Goal: Complete application form

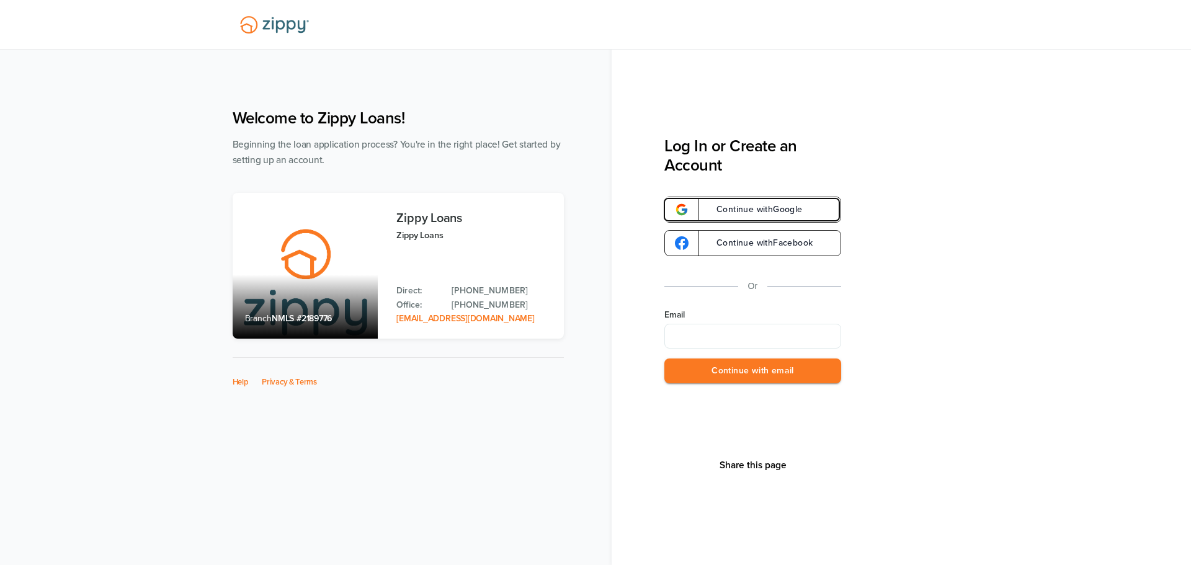
click at [747, 203] on link "Continue with Google" at bounding box center [752, 210] width 177 height 26
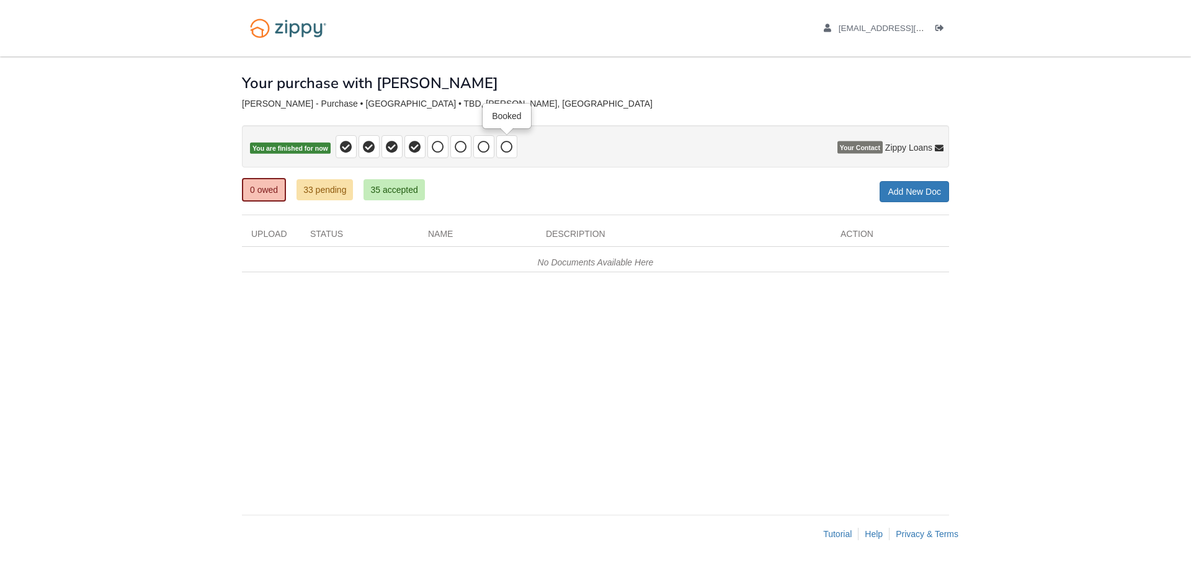
click at [507, 141] on icon at bounding box center [507, 147] width 12 height 12
click at [838, 536] on link "Tutorial" at bounding box center [837, 534] width 29 height 10
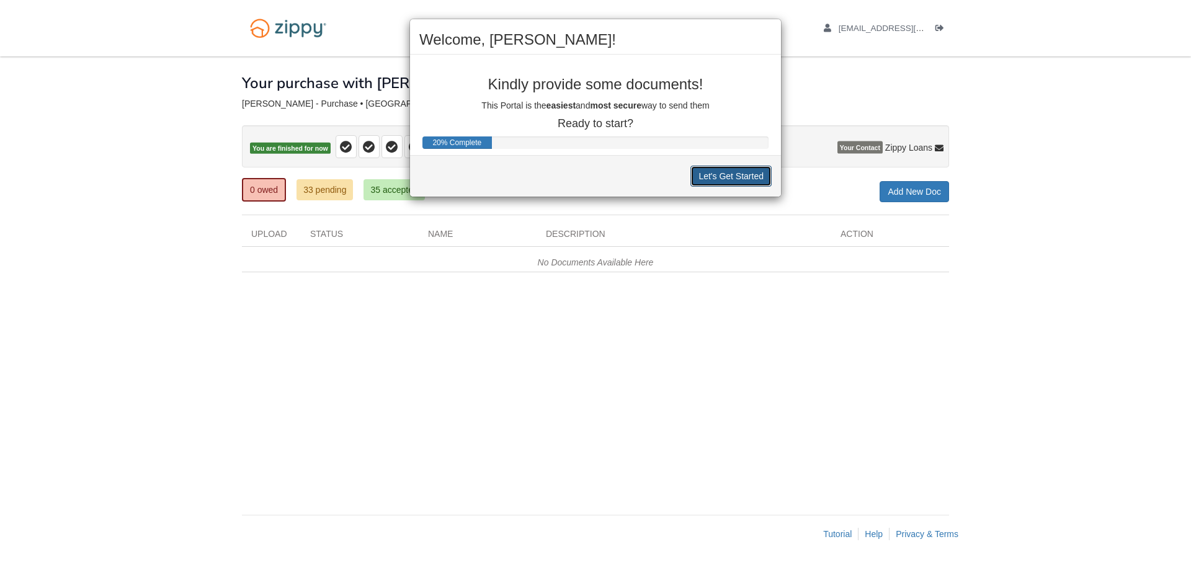
click at [731, 181] on button "Let's Get Started" at bounding box center [730, 176] width 81 height 21
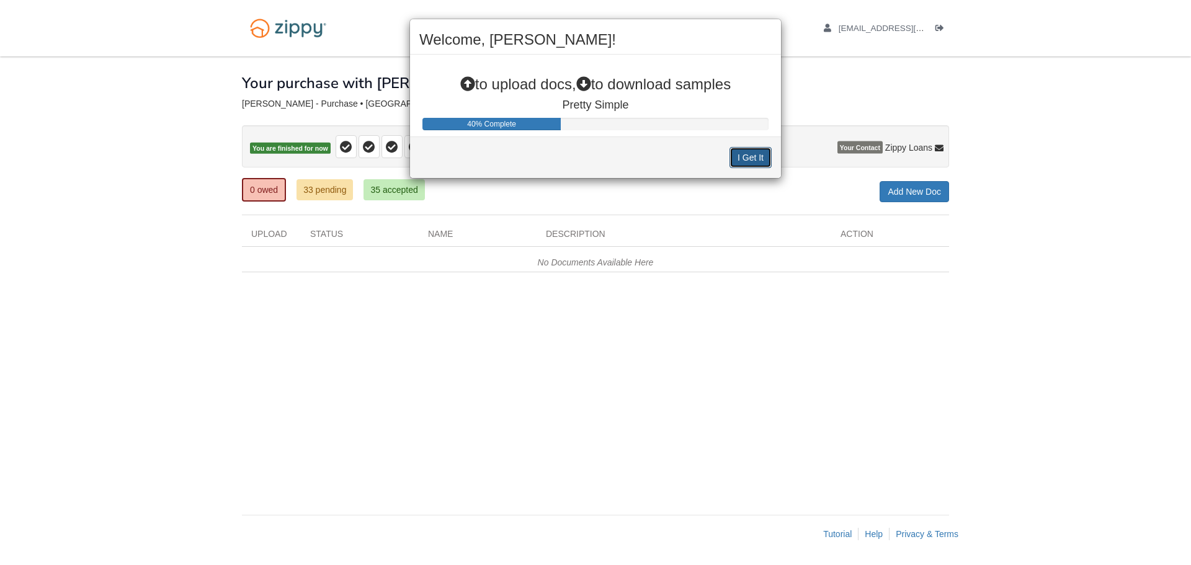
click at [741, 158] on button "I Get It" at bounding box center [750, 157] width 42 height 21
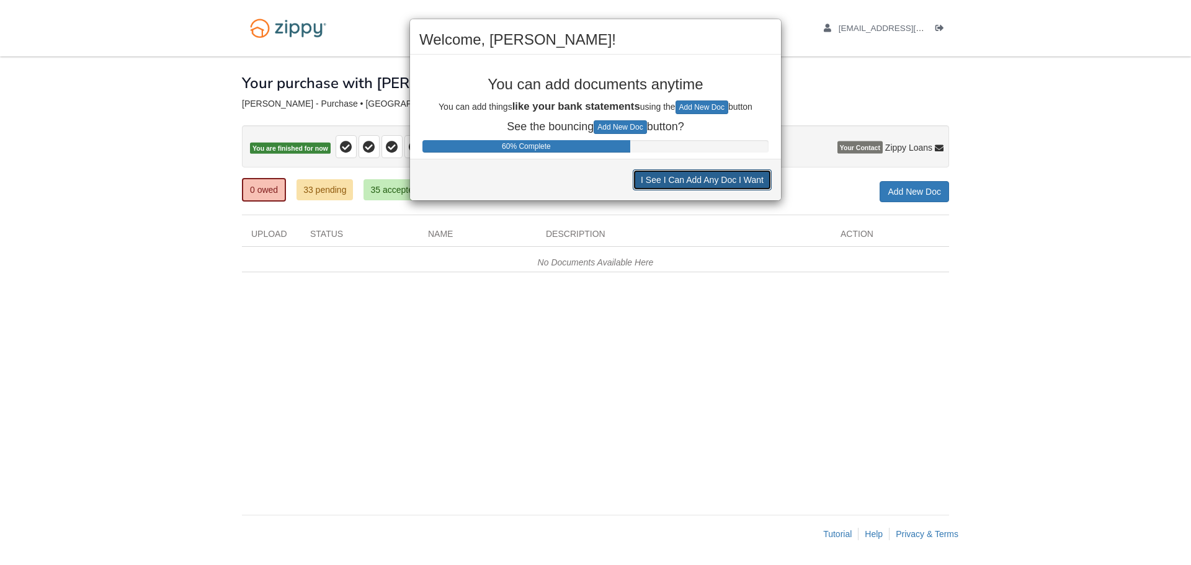
click at [718, 183] on button "I See I Can Add Any Doc I Want" at bounding box center [702, 179] width 139 height 21
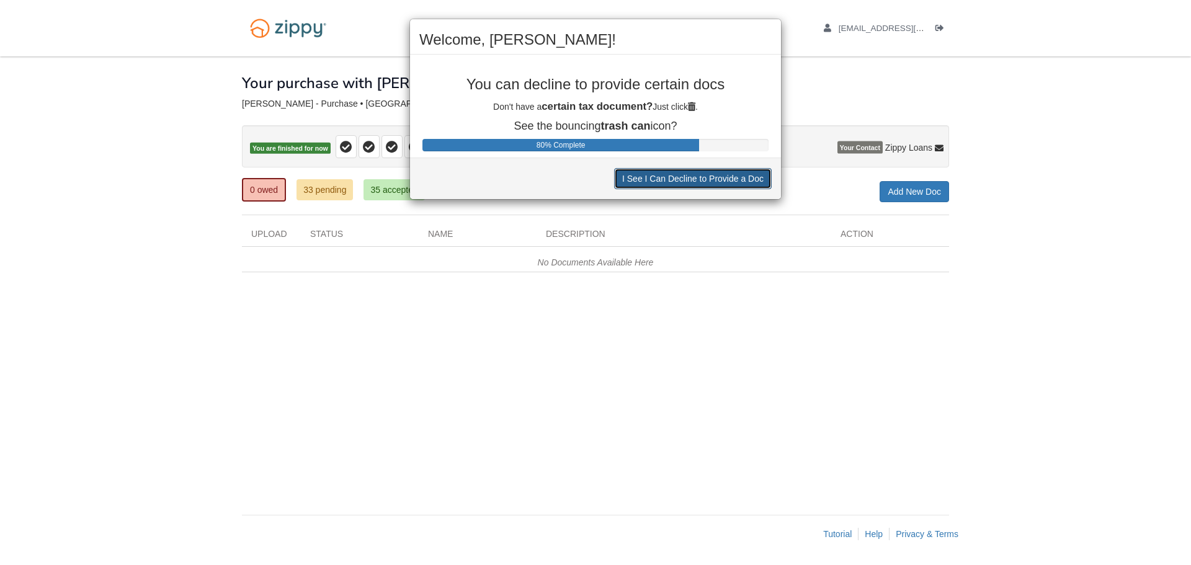
click at [718, 183] on button "I See I Can Decline to Provide a Doc" at bounding box center [693, 178] width 158 height 21
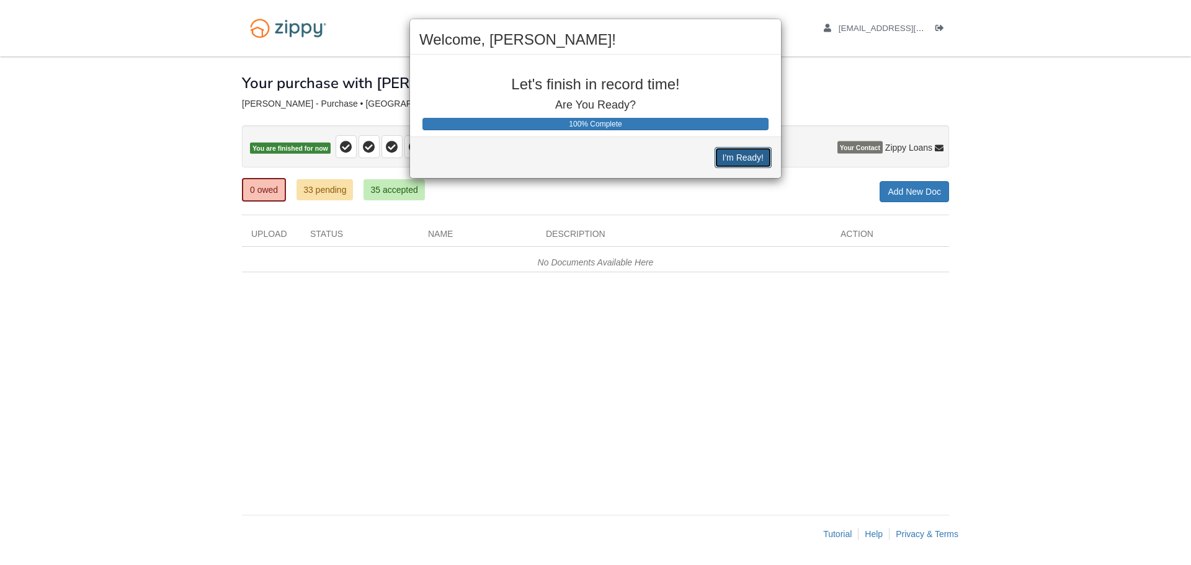
click at [744, 158] on button "I'm Ready!" at bounding box center [743, 157] width 57 height 21
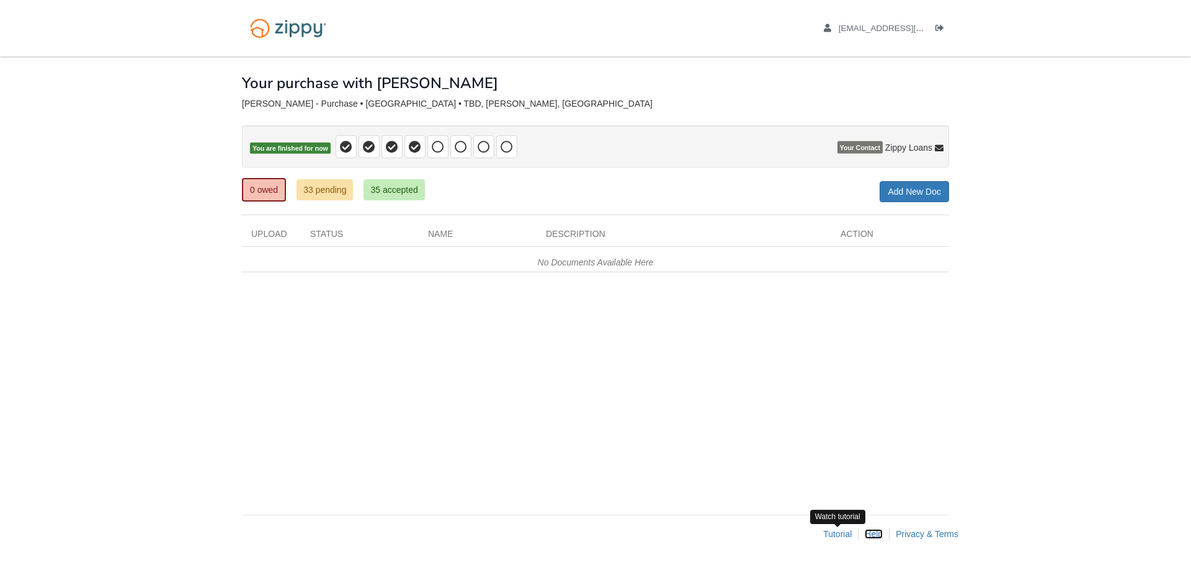
click at [871, 532] on link "Help" at bounding box center [874, 534] width 18 height 10
click at [285, 30] on img at bounding box center [288, 28] width 92 height 32
click at [876, 25] on span "ajakkcarr@gmail.com" at bounding box center [910, 28] width 142 height 9
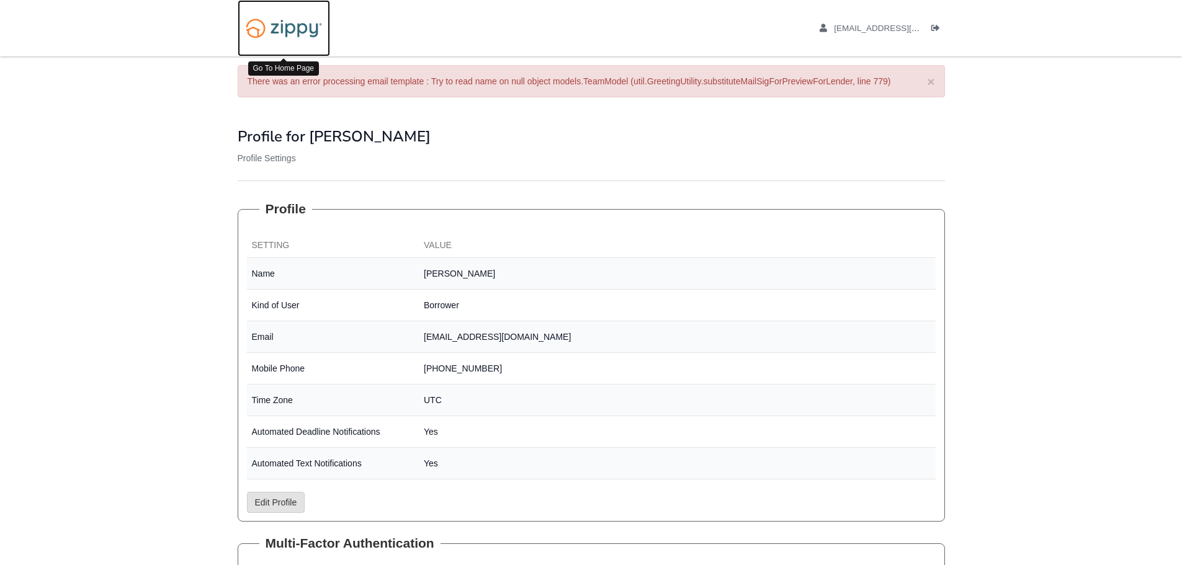
click at [282, 32] on img at bounding box center [284, 28] width 92 height 32
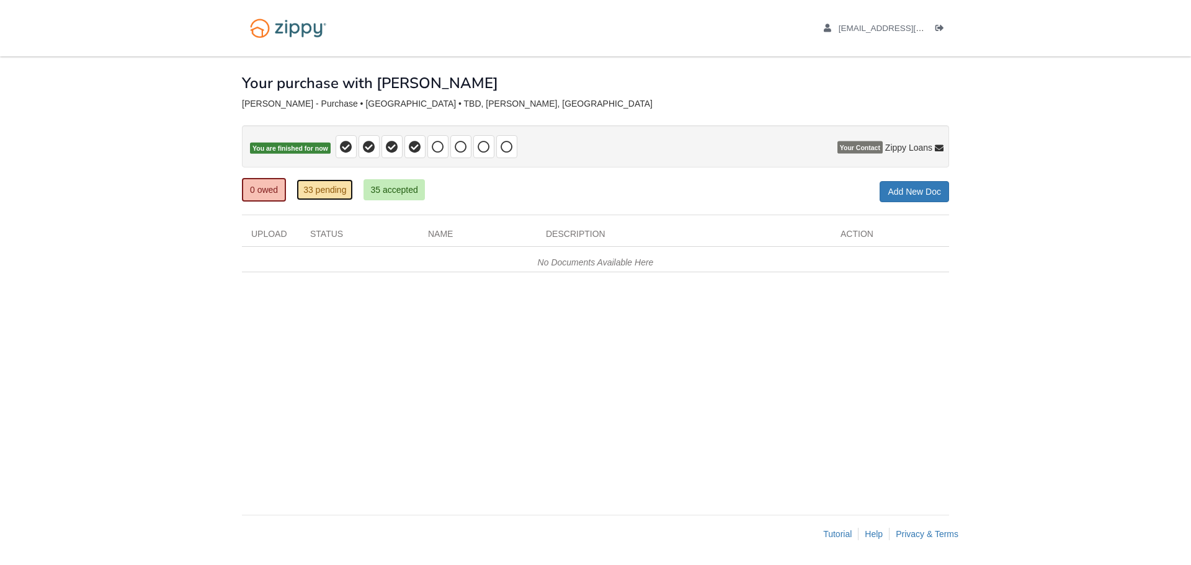
click at [320, 192] on link "33 pending" at bounding box center [324, 189] width 56 height 21
click at [395, 189] on link "35 accepted" at bounding box center [393, 189] width 61 height 21
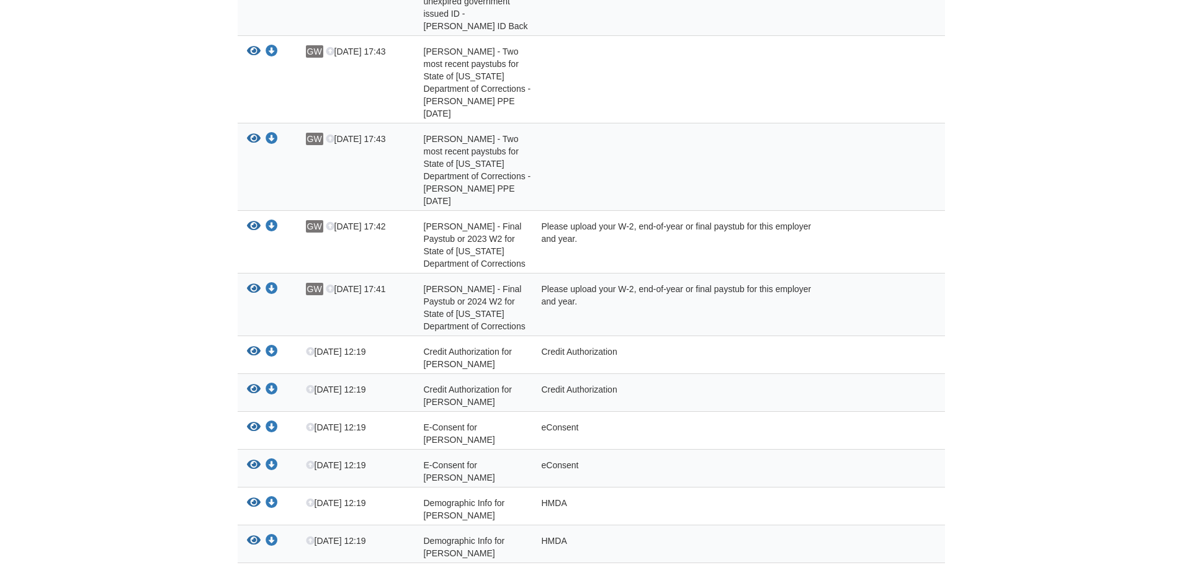
scroll to position [1606, 0]
